Goal: Information Seeking & Learning: Learn about a topic

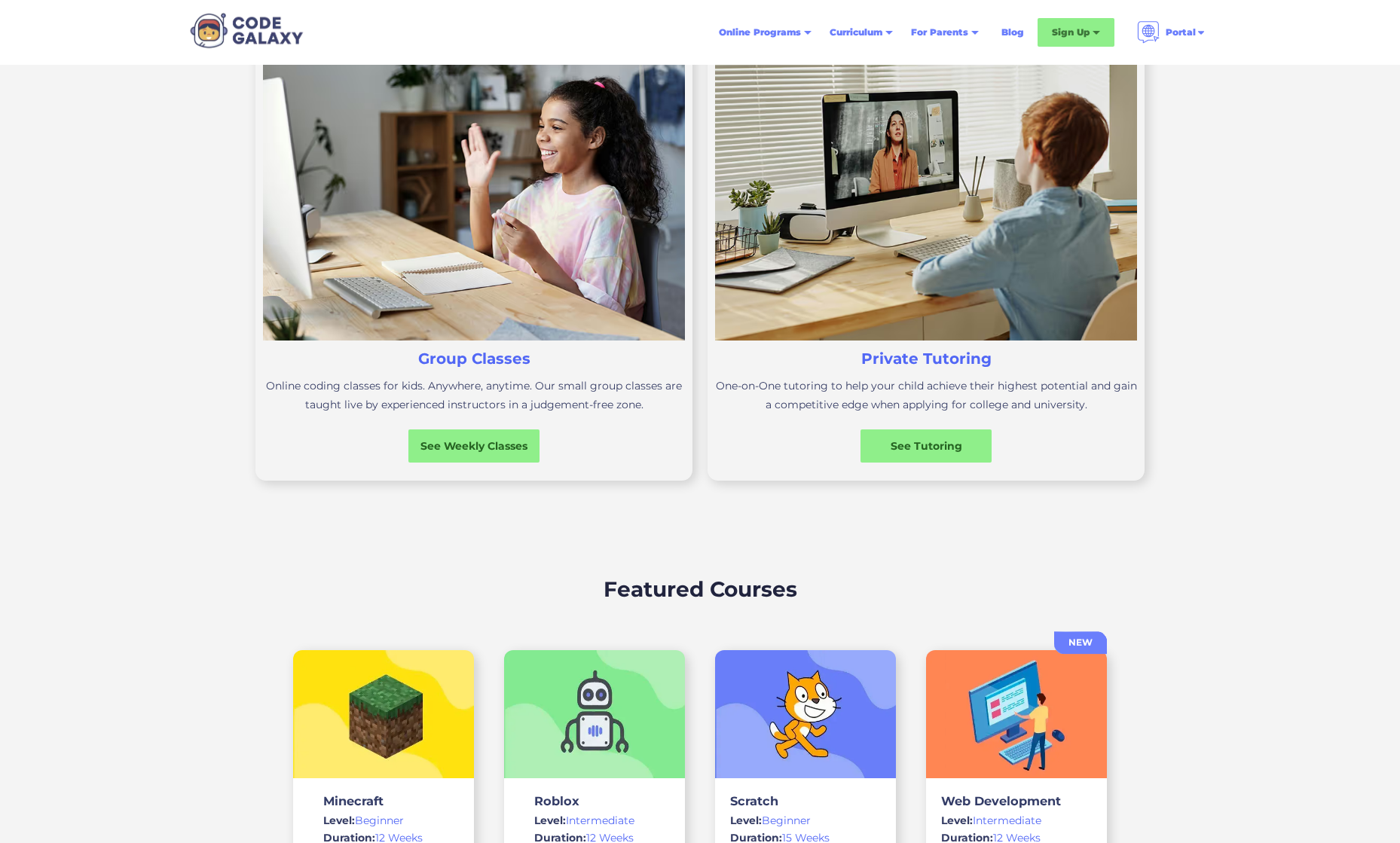
scroll to position [696, 0]
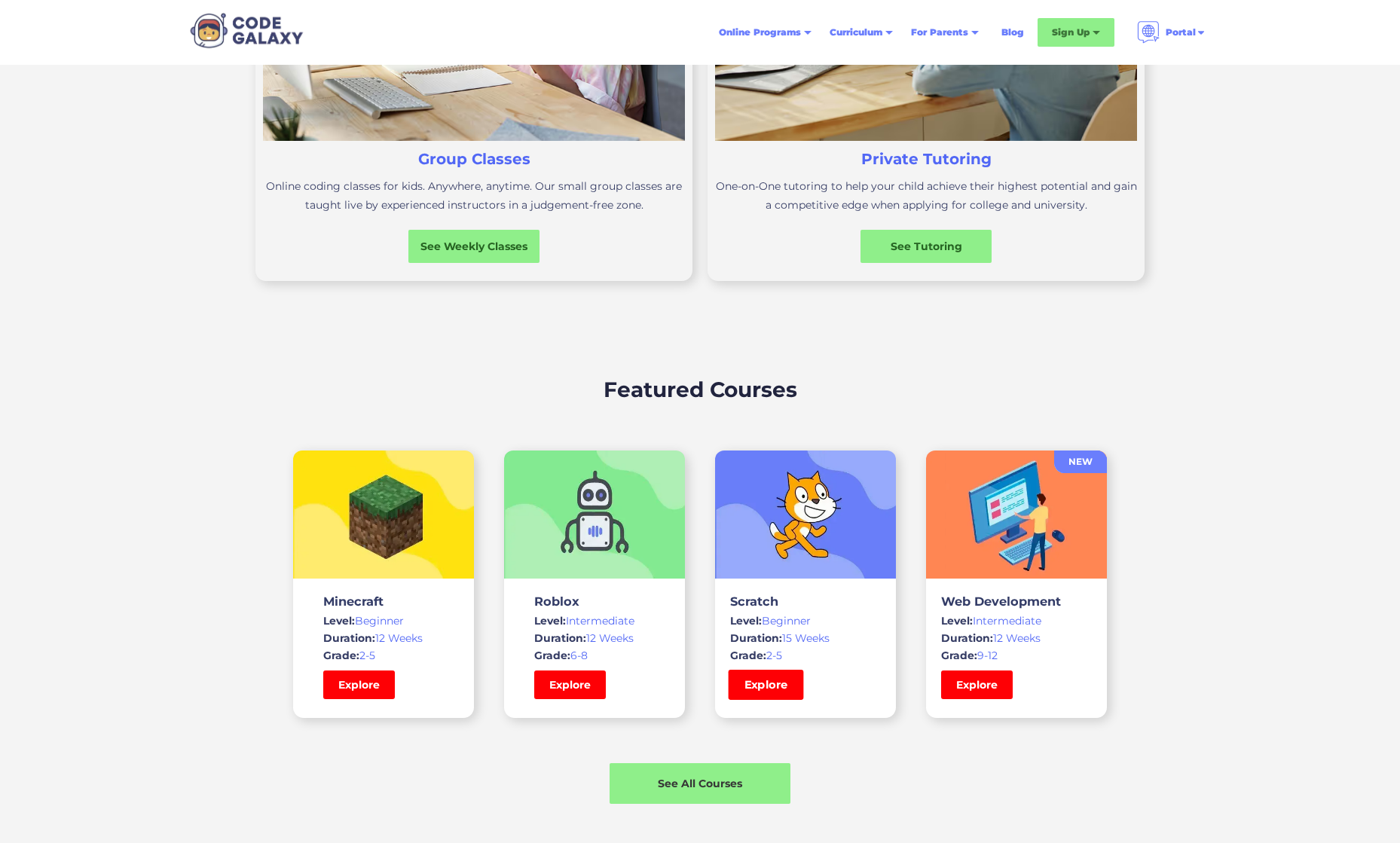
click at [753, 694] on link "Explore" at bounding box center [766, 685] width 75 height 30
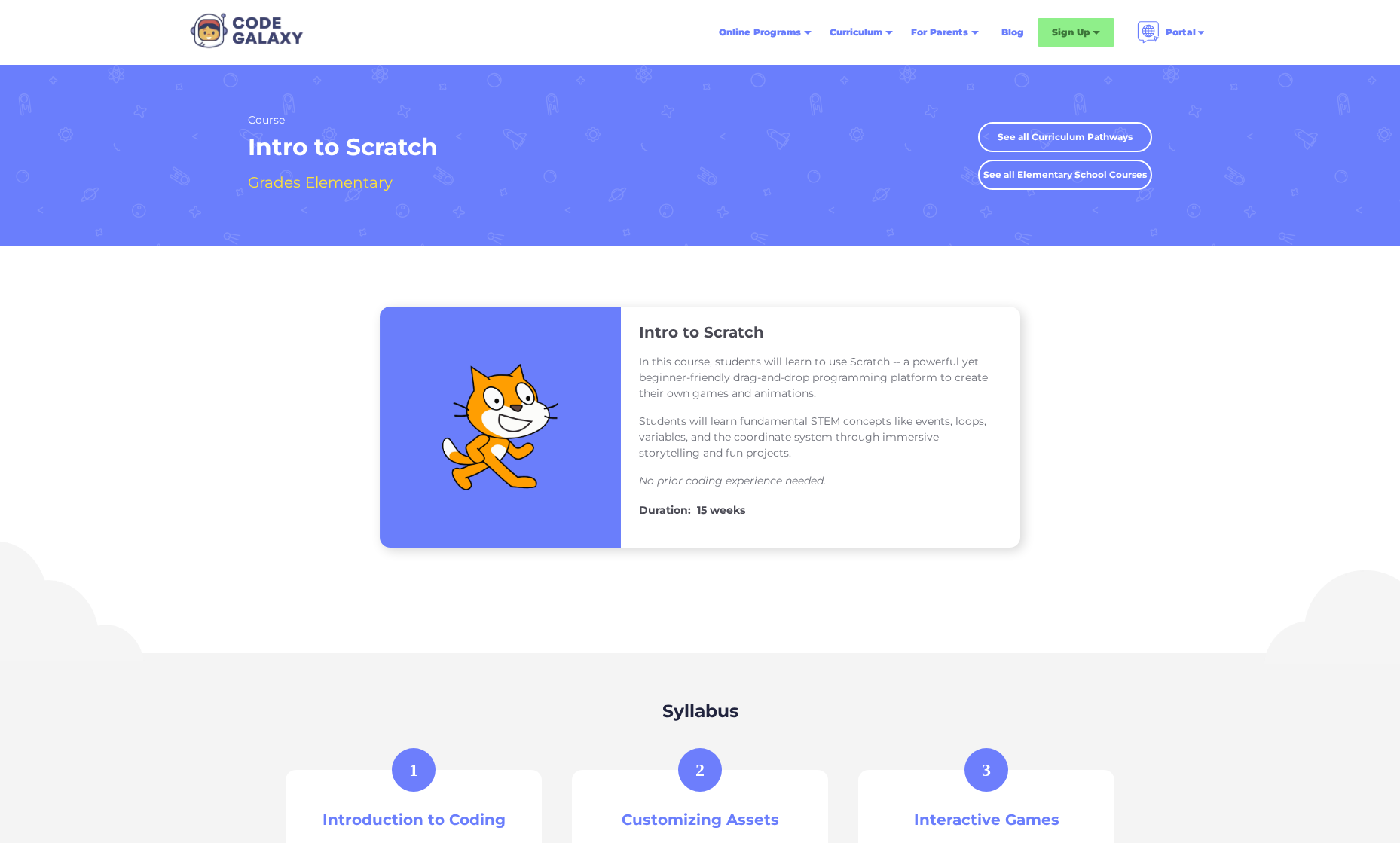
click at [1054, 164] on link "See all Elementary School Courses" at bounding box center [1065, 174] width 174 height 30
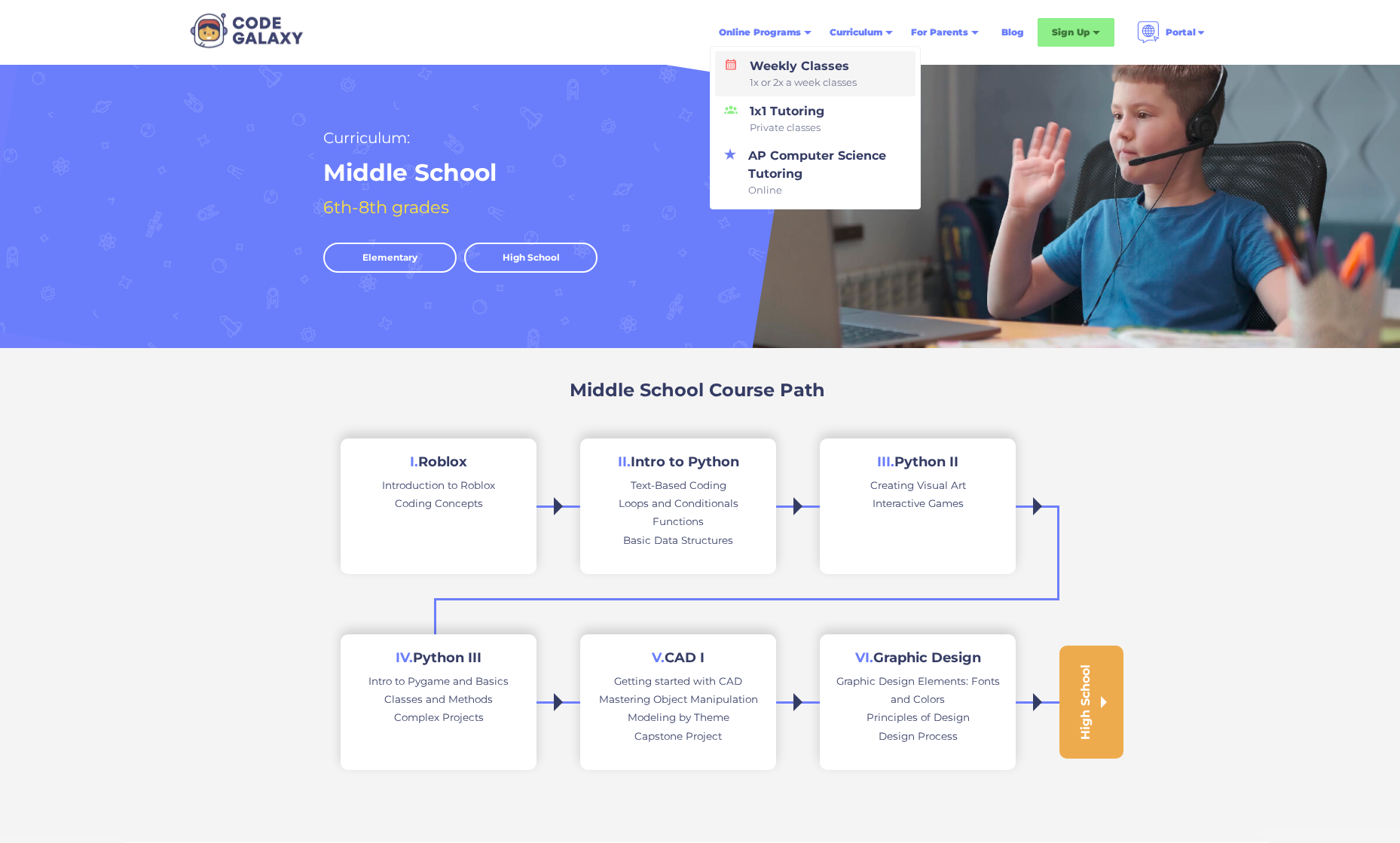
click at [789, 82] on span "1x or 2x a week classes" at bounding box center [803, 82] width 107 height 15
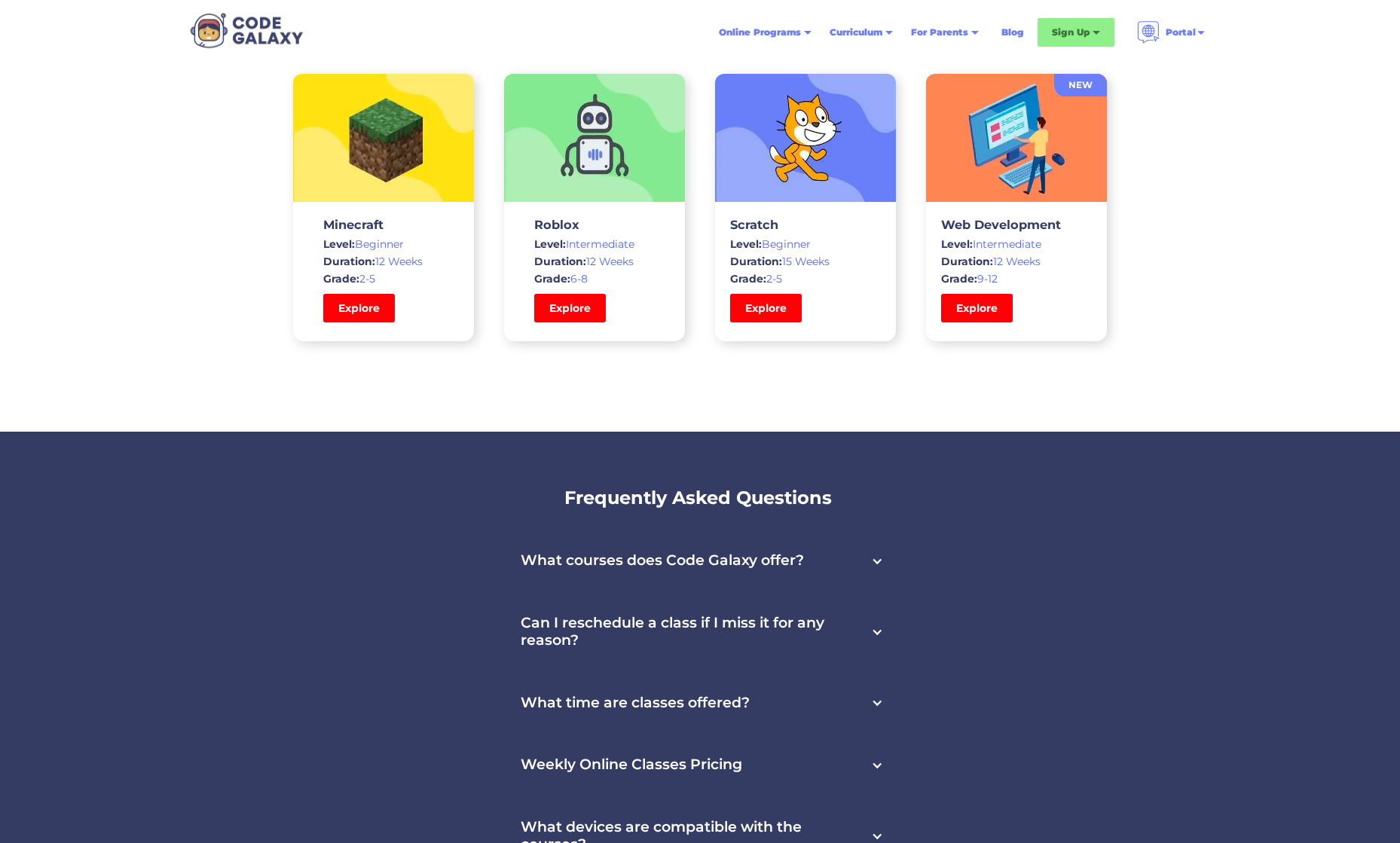
scroll to position [4970, 0]
